Goal: Information Seeking & Learning: Learn about a topic

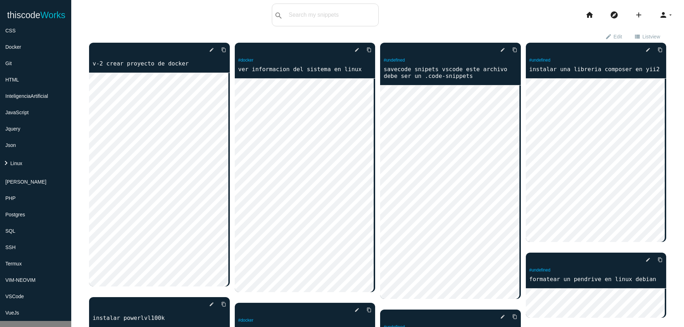
scroll to position [110, 0]
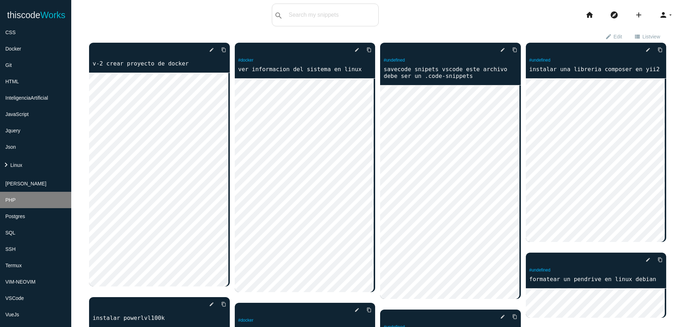
click at [31, 196] on li "PHP" at bounding box center [35, 200] width 71 height 16
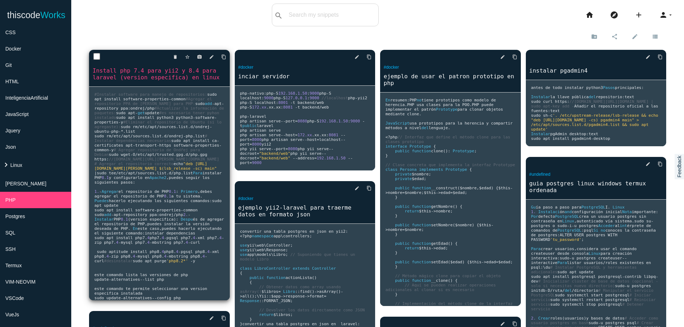
click at [180, 162] on span "//[DOMAIN_NAME][URL][PERSON_NAME][DOMAIN_NAME]" at bounding box center [164, 159] width 110 height 5
